Goal: Check status: Check status

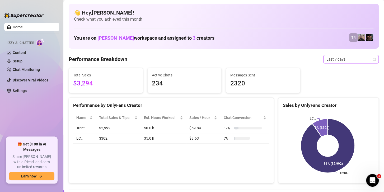
click at [360, 58] on span "Last 7 days" at bounding box center [351, 59] width 49 height 8
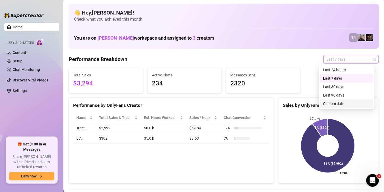
click at [336, 104] on div "Custom date" at bounding box center [346, 104] width 47 height 6
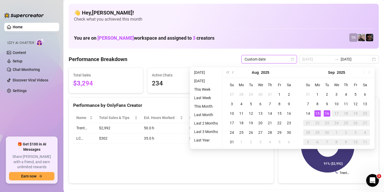
type input "[DATE]"
click at [328, 112] on div "16" at bounding box center [327, 113] width 6 height 6
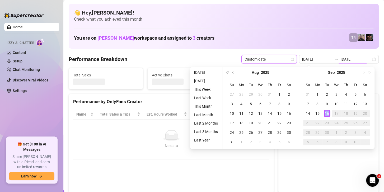
type input "[DATE]"
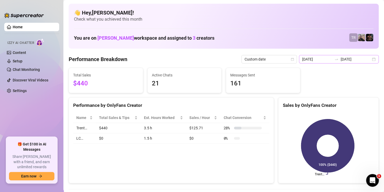
click at [335, 57] on icon "swap-right" at bounding box center [337, 59] width 4 height 4
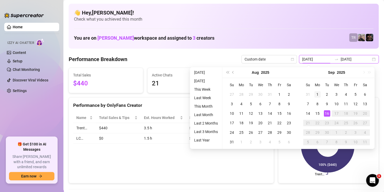
type input "2025-09-01"
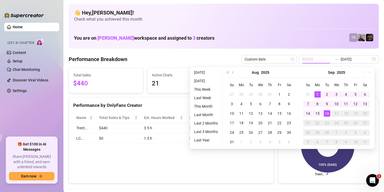
click at [316, 93] on div "1" at bounding box center [318, 94] width 6 height 6
click at [328, 114] on div "16" at bounding box center [327, 113] width 6 height 6
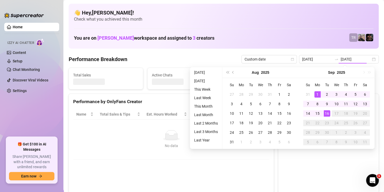
type input "2025-09-01"
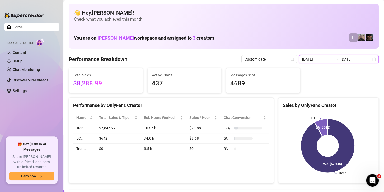
click at [345, 61] on input "[DATE]" at bounding box center [356, 59] width 30 height 6
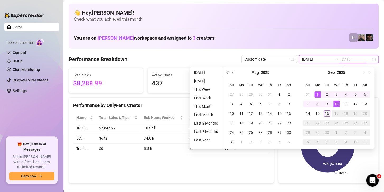
type input "[DATE]"
click at [324, 113] on div "16" at bounding box center [327, 113] width 6 height 6
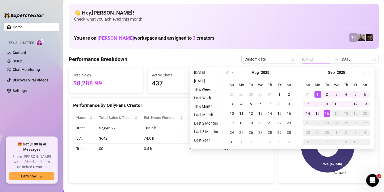
click at [326, 113] on div "16" at bounding box center [327, 113] width 6 height 6
click at [326, 113] on rect at bounding box center [328, 146] width 90 height 66
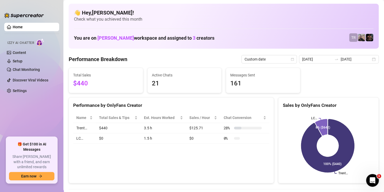
type input "[DATE]"
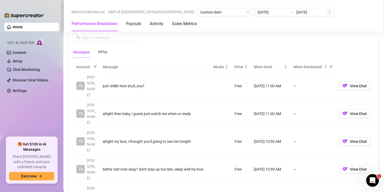
scroll to position [645, 0]
